Goal: Go to known website: Access a specific website the user already knows

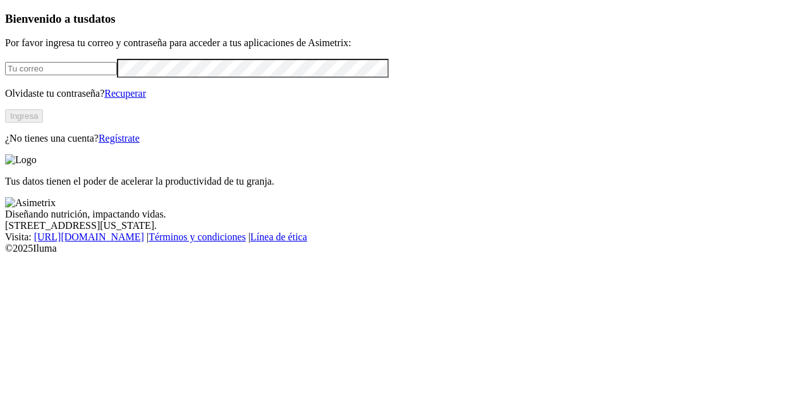
type input "[PERSON_NAME][EMAIL_ADDRESS][PERSON_NAME][DOMAIN_NAME]"
click at [43, 123] on button "Ingresa" at bounding box center [24, 115] width 38 height 13
